Goal: Information Seeking & Learning: Find specific fact

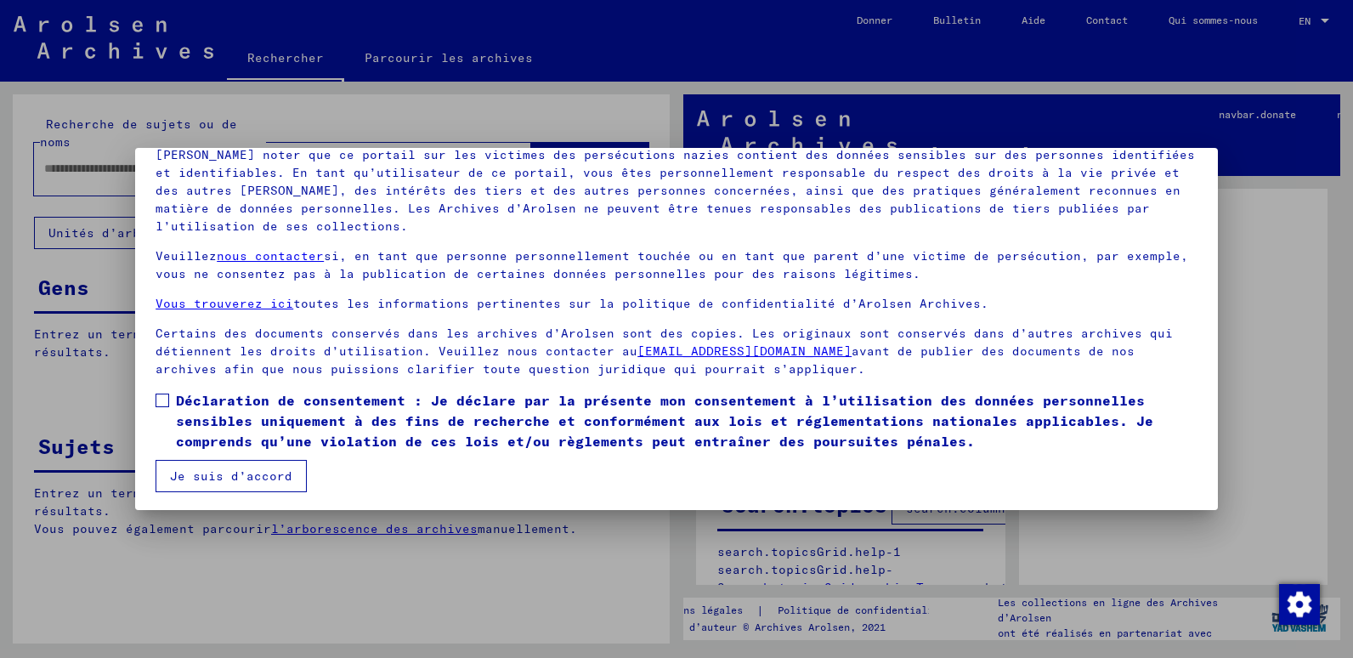
scroll to position [128, 0]
click at [223, 414] on font "Déclaration de consentement : Je déclare par la présente mon consentement à l’u…" at bounding box center [665, 418] width 978 height 58
click at [230, 481] on button "Je suis d’accord" at bounding box center [231, 473] width 151 height 32
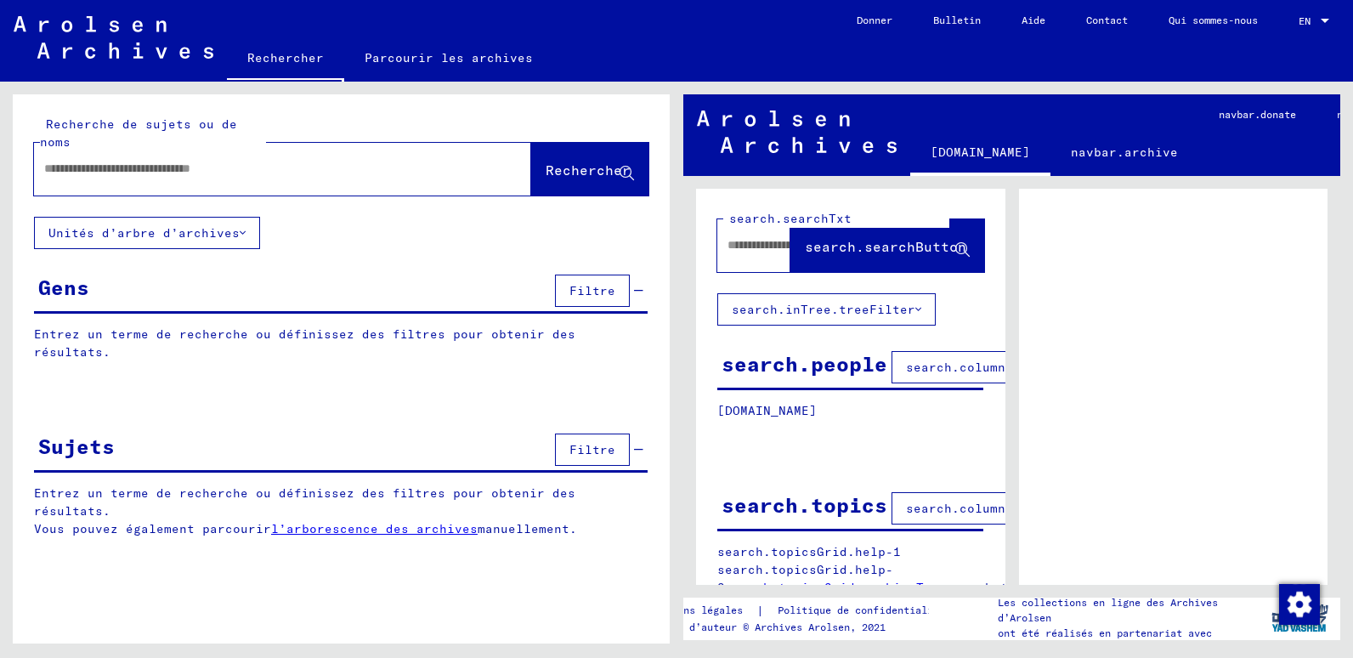
click at [204, 162] on input "text" at bounding box center [267, 169] width 446 height 18
type input "**********"
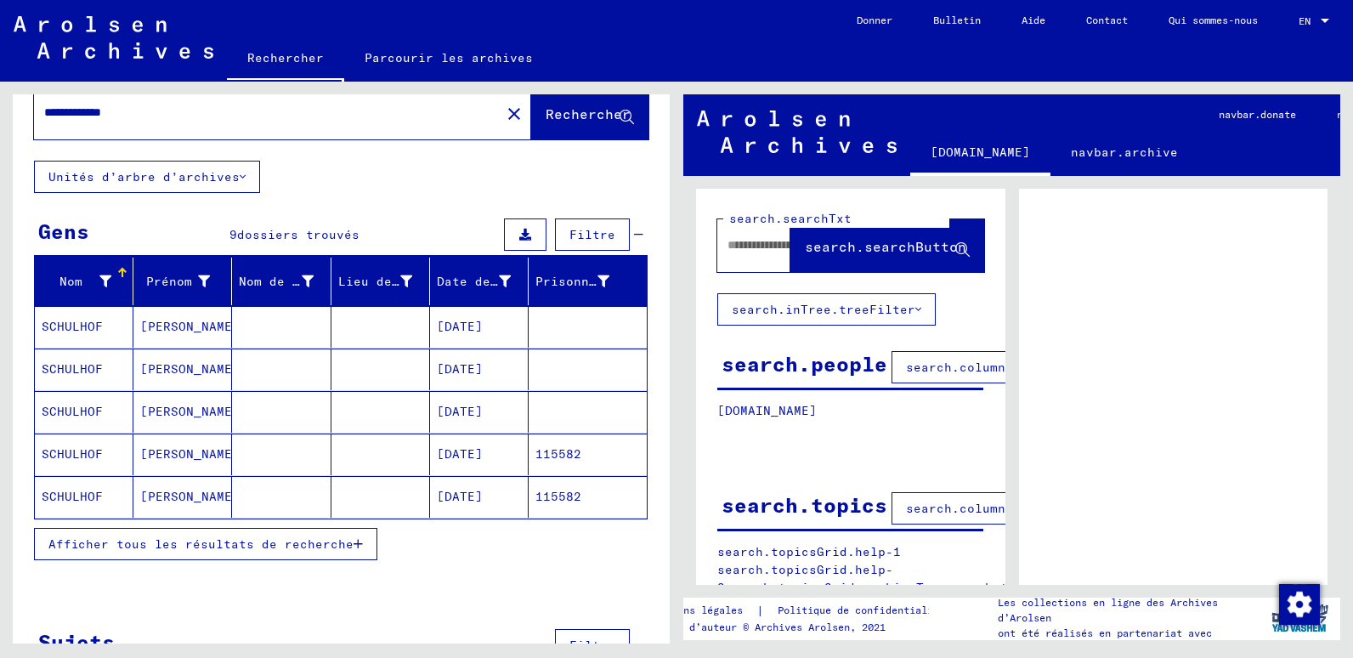
scroll to position [85, 0]
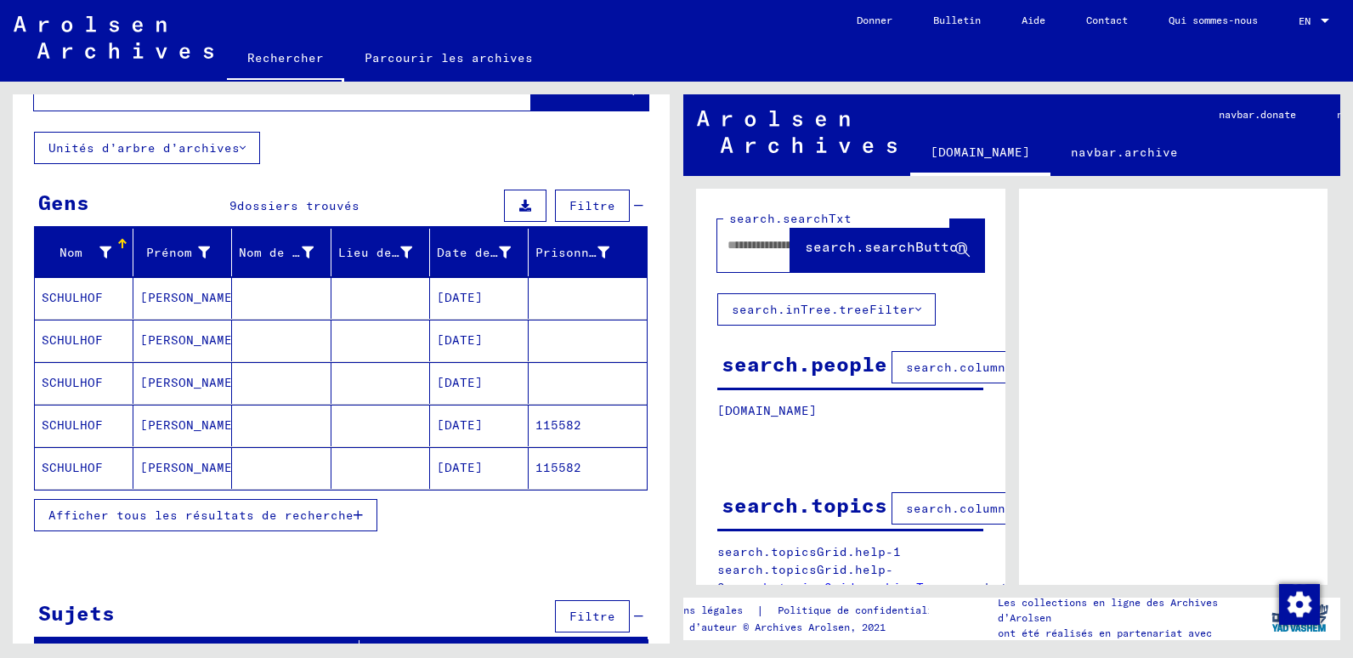
click at [316, 509] on span "Afficher tous les résultats de recherche" at bounding box center [200, 515] width 305 height 15
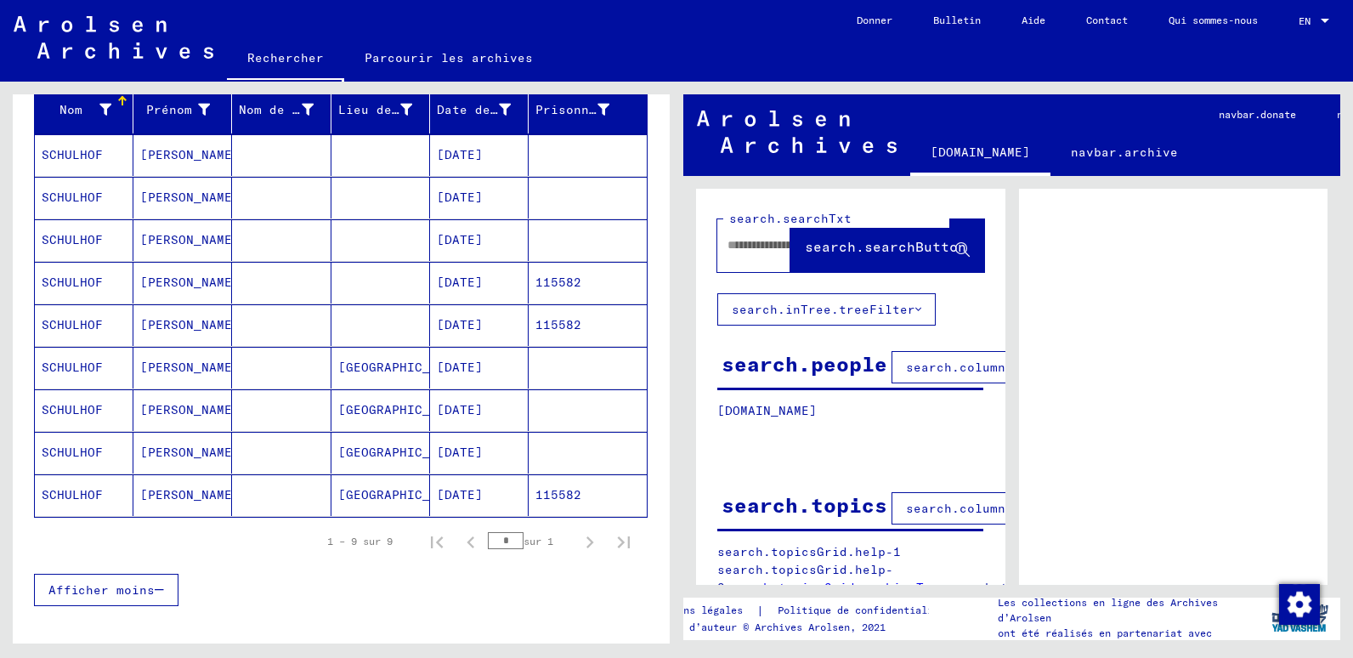
scroll to position [255, 0]
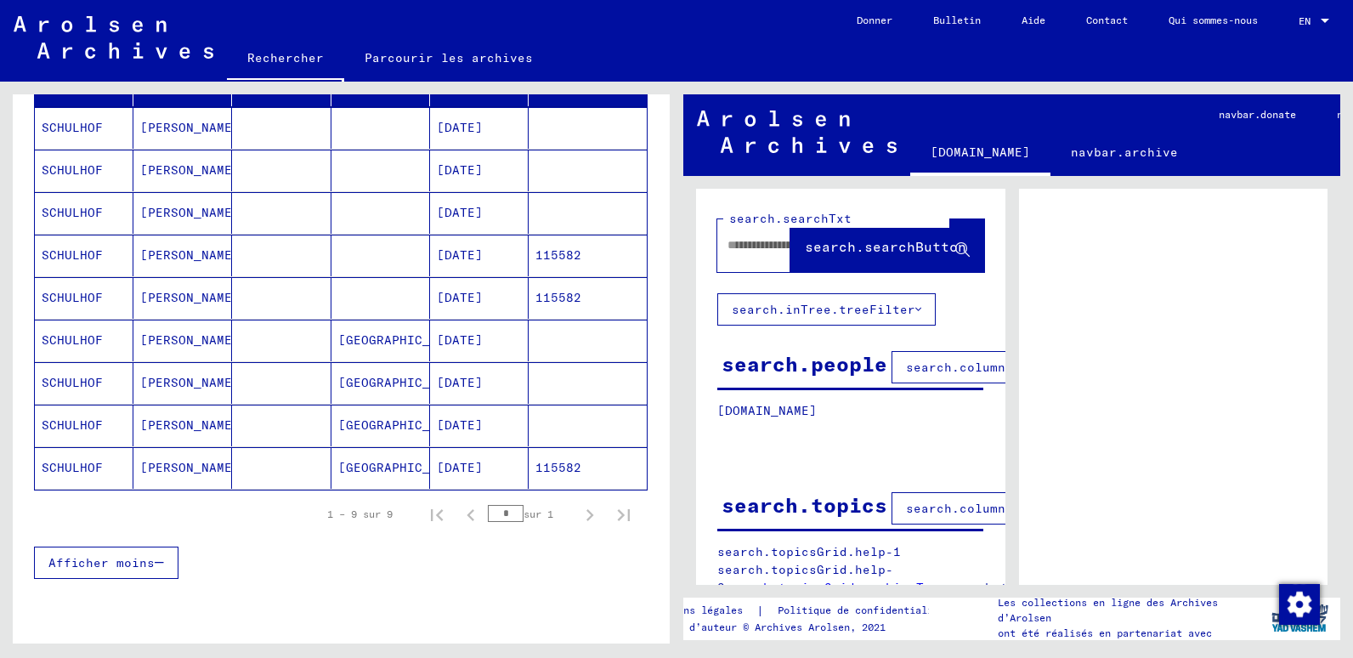
click at [529, 474] on mat-cell "115582" at bounding box center [588, 468] width 118 height 42
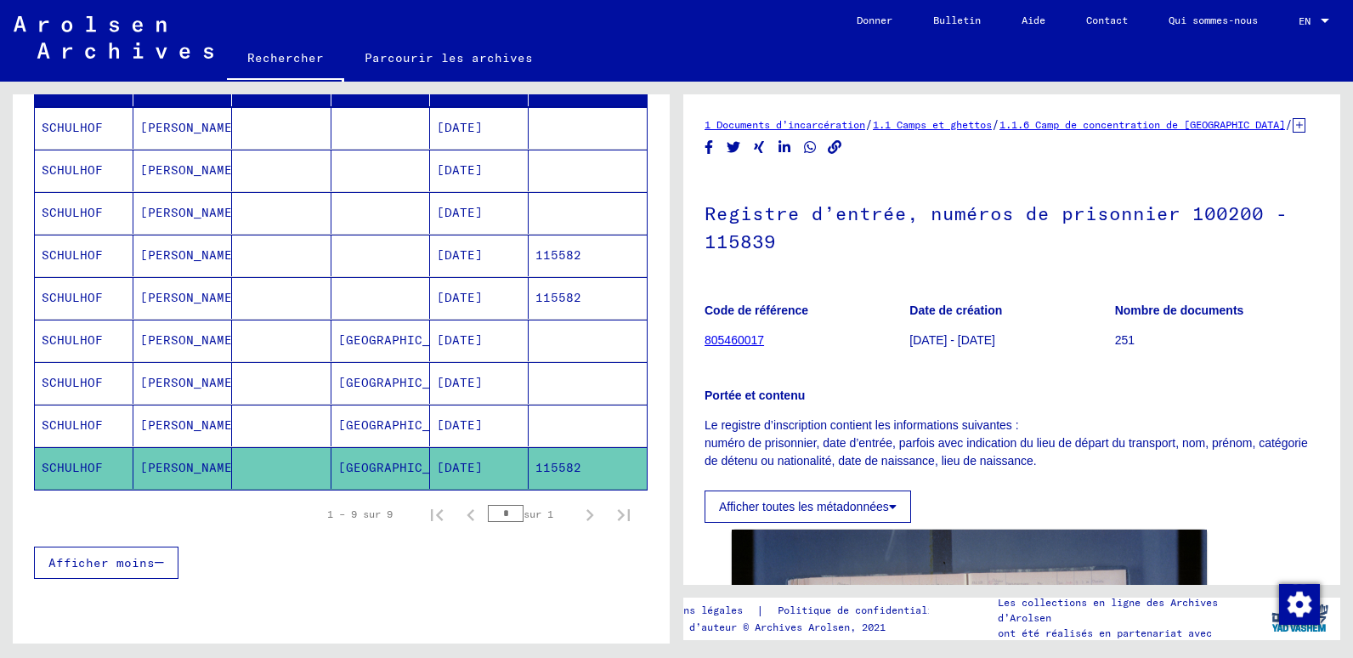
click at [480, 304] on mat-cell "[DATE]" at bounding box center [479, 298] width 99 height 42
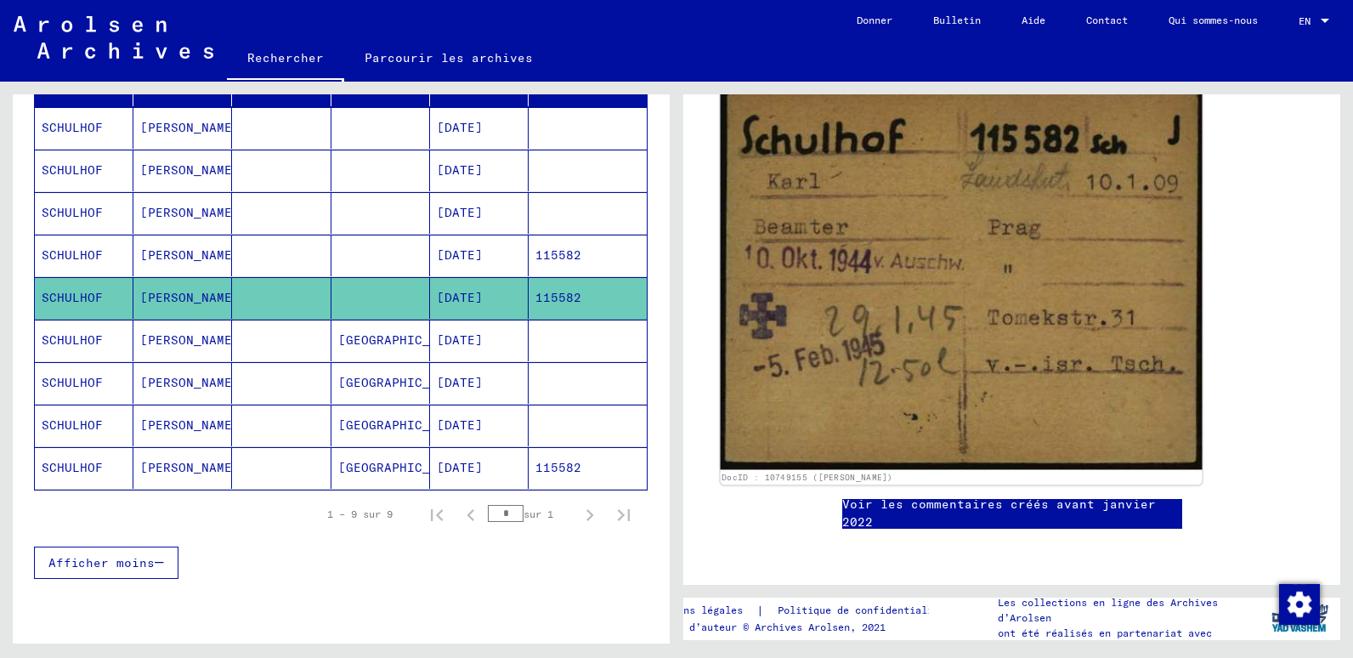
scroll to position [340, 0]
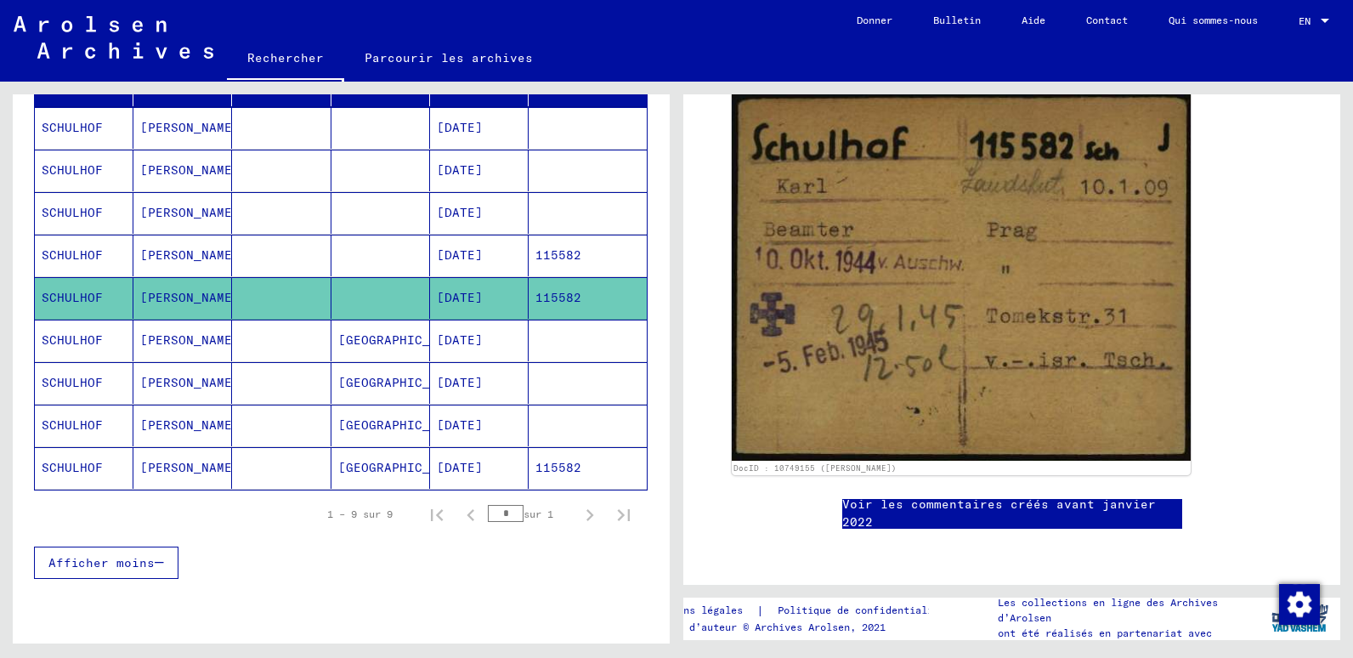
click at [496, 264] on mat-cell "[DATE]" at bounding box center [479, 256] width 99 height 42
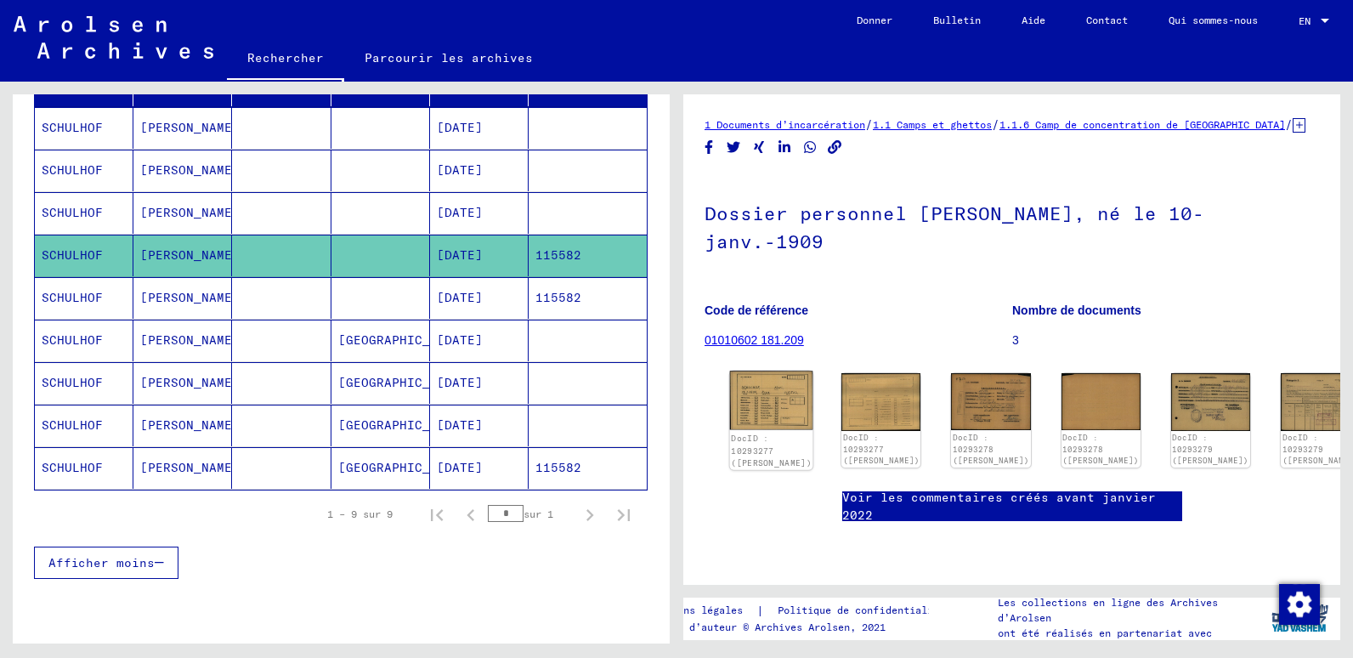
scroll to position [170, 0]
click at [749, 371] on img at bounding box center [771, 400] width 83 height 59
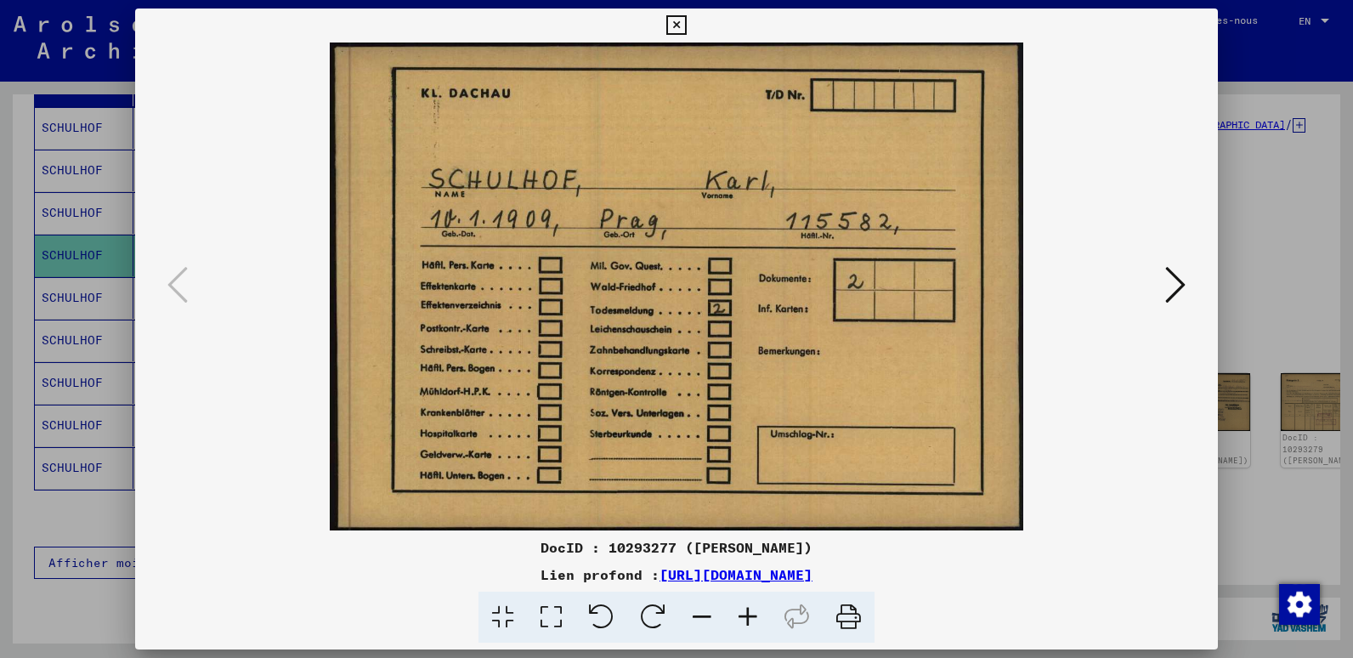
click at [1177, 283] on icon at bounding box center [1176, 284] width 20 height 41
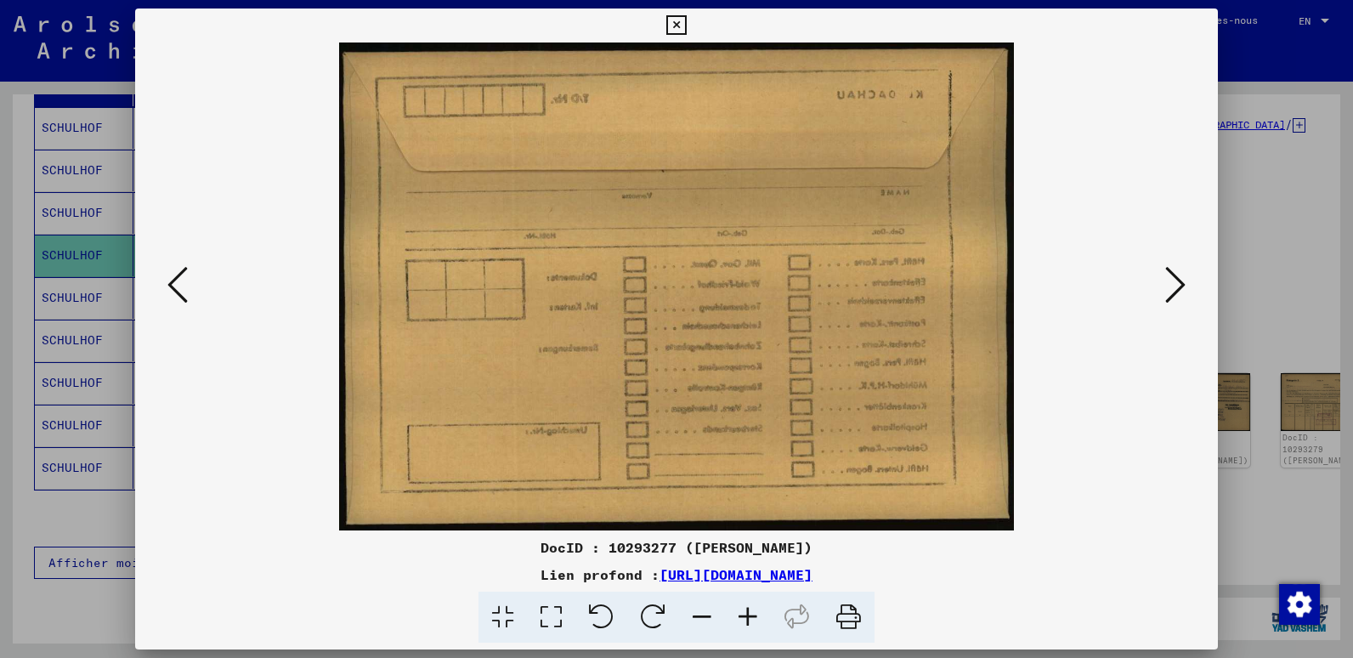
click at [1177, 283] on icon at bounding box center [1176, 284] width 20 height 41
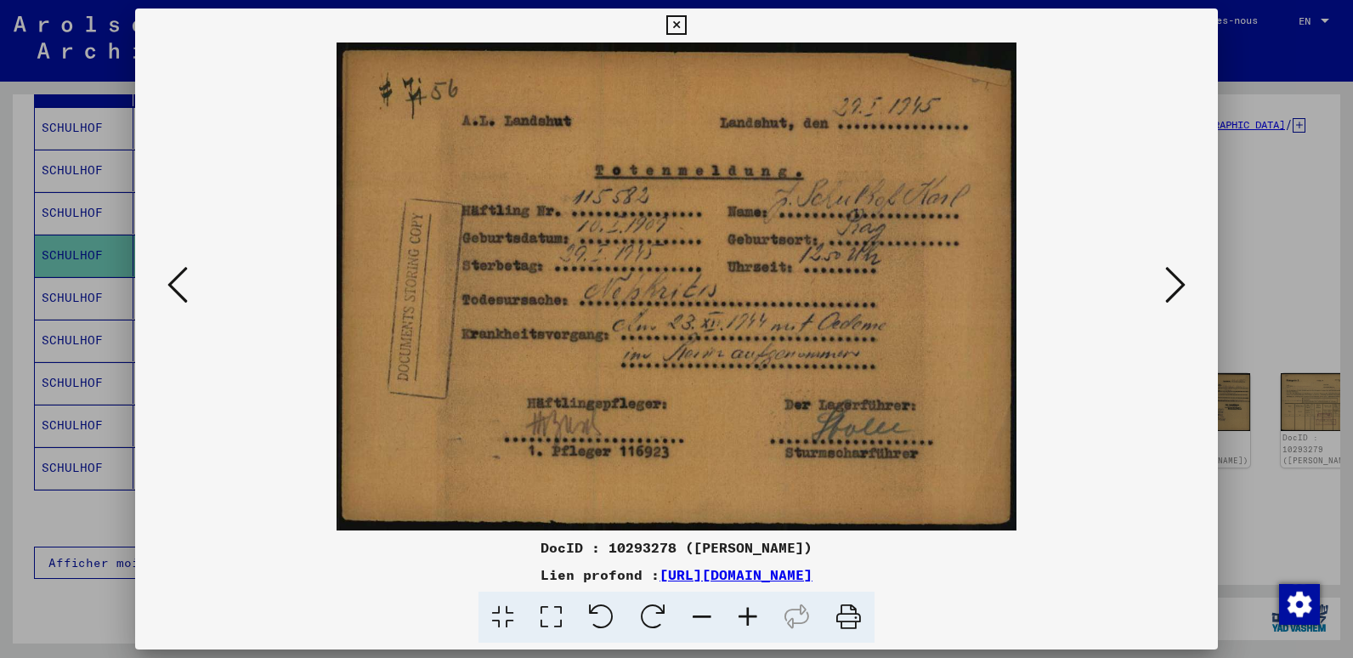
click at [1177, 283] on icon at bounding box center [1176, 284] width 20 height 41
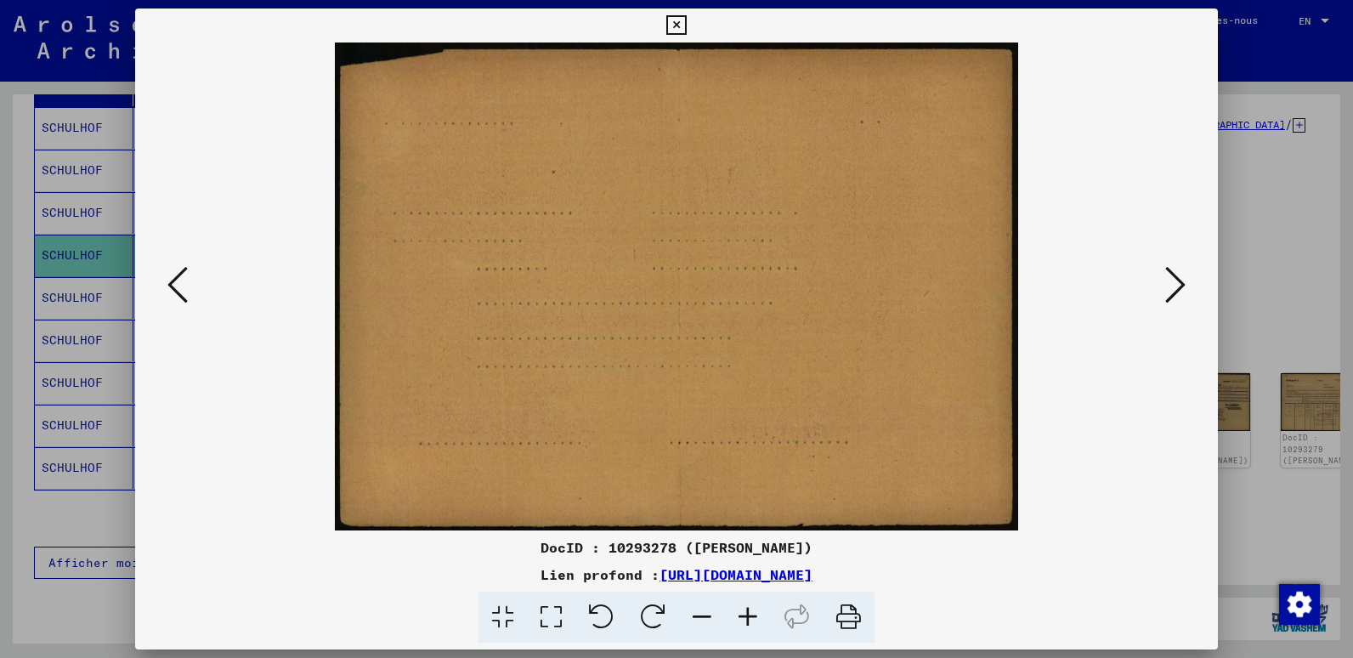
click at [1177, 283] on icon at bounding box center [1176, 284] width 20 height 41
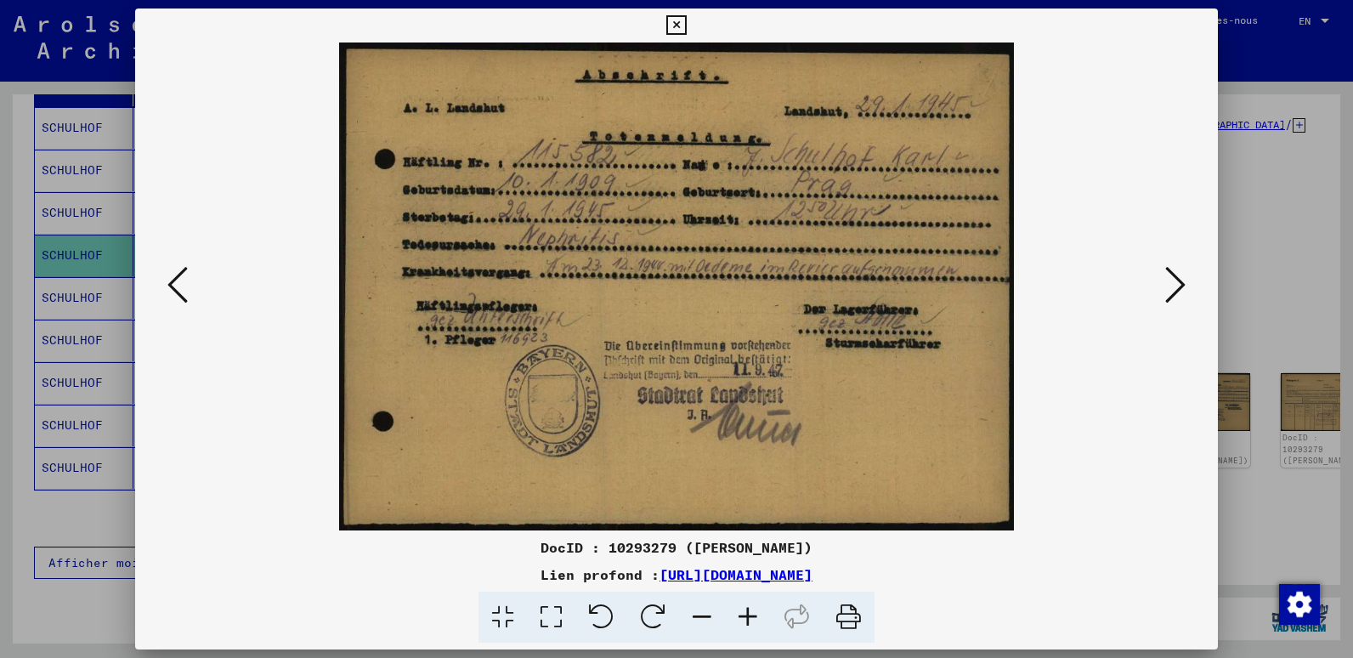
click at [1177, 283] on icon at bounding box center [1176, 284] width 20 height 41
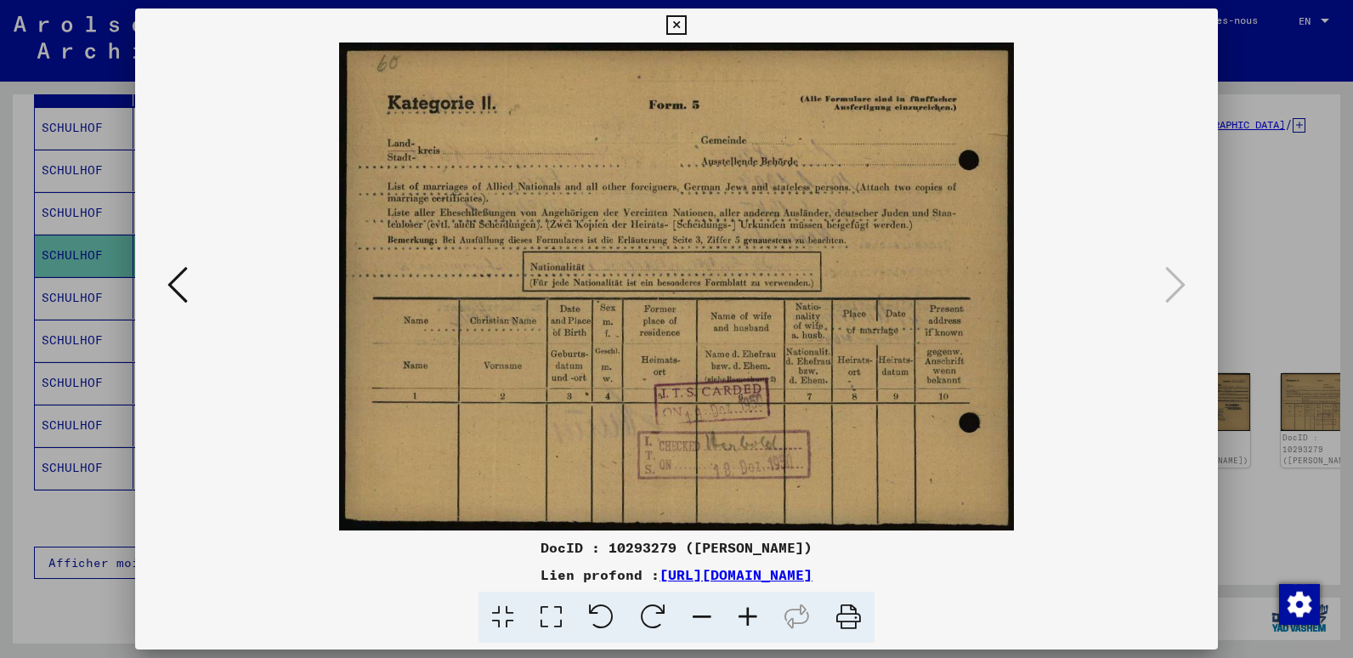
click at [178, 284] on icon at bounding box center [177, 284] width 20 height 41
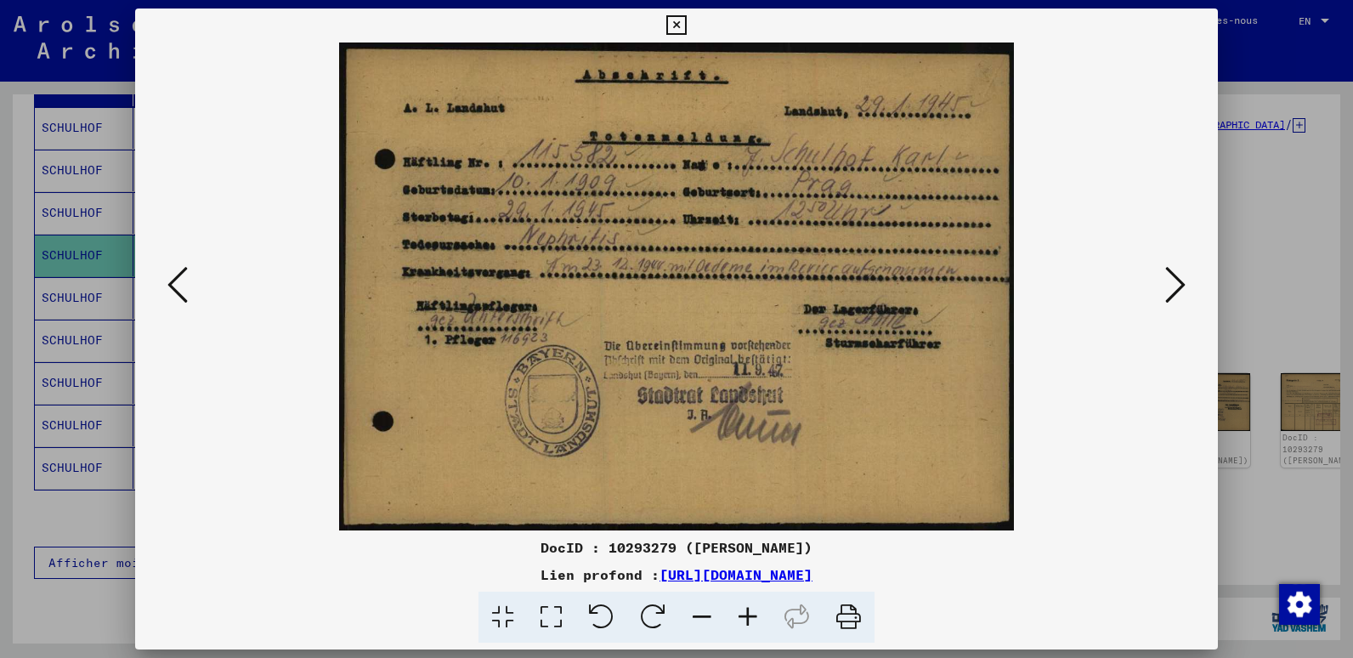
click at [1159, 294] on img at bounding box center [676, 287] width 967 height 488
click at [1181, 295] on icon at bounding box center [1176, 284] width 20 height 41
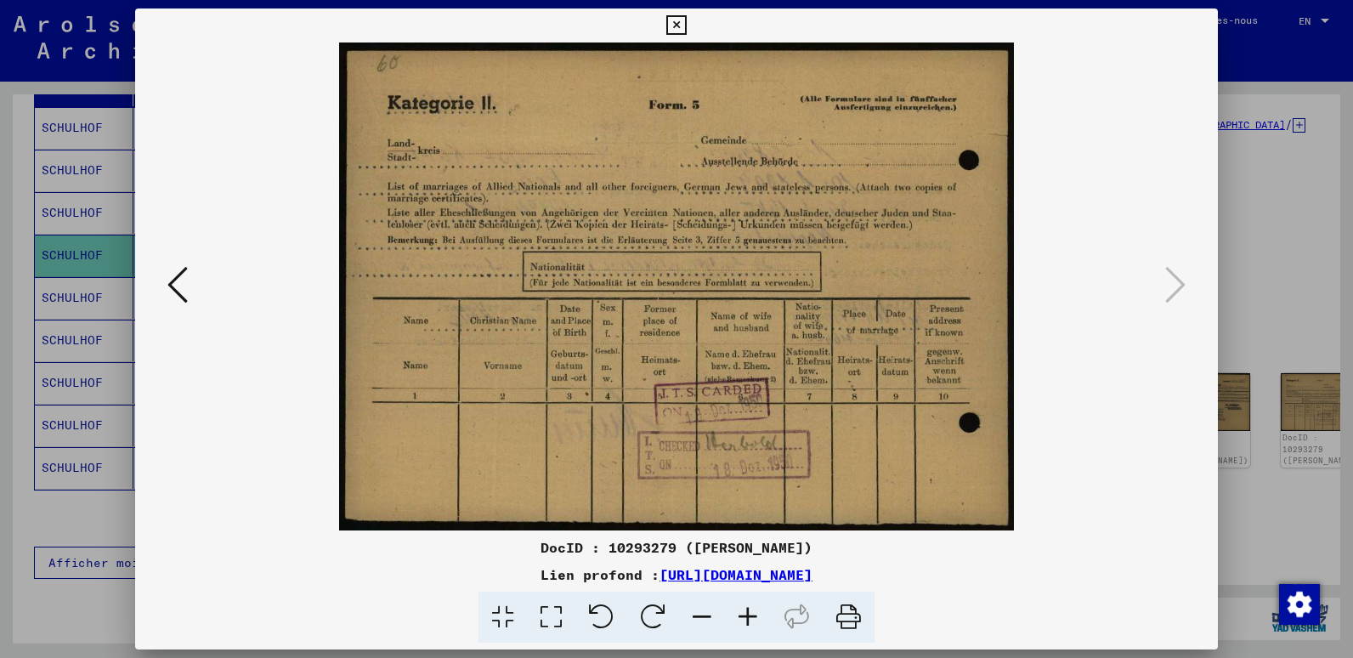
click at [673, 30] on icon at bounding box center [676, 25] width 20 height 20
